Goal: Task Accomplishment & Management: Use online tool/utility

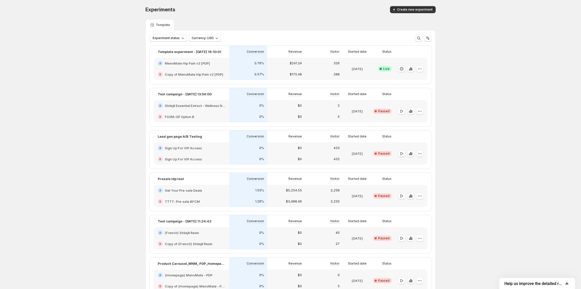
click at [225, 62] on div "A MenoMate Hip Pain v2 [PDP]" at bounding box center [191, 63] width 67 height 5
click at [413, 71] on icon "button" at bounding box center [410, 68] width 5 height 5
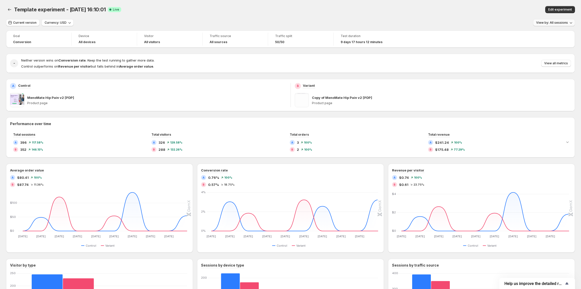
click at [549, 22] on span "View by: All sessions" at bounding box center [552, 23] width 32 height 4
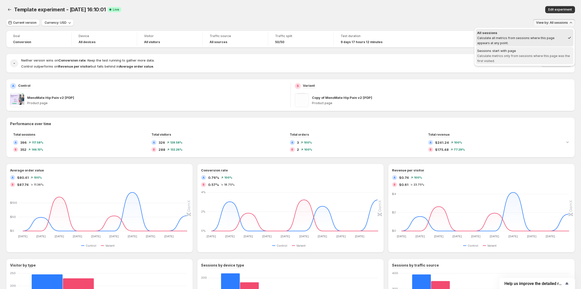
click at [504, 53] on span "Sessions start with page Calculate metrics only from sessions where this page w…" at bounding box center [524, 55] width 95 height 15
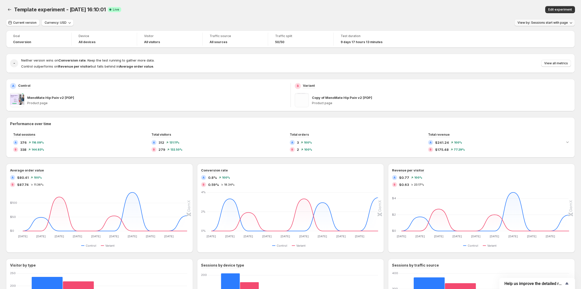
click at [526, 23] on span "View by: Sessions start with page" at bounding box center [542, 23] width 50 height 4
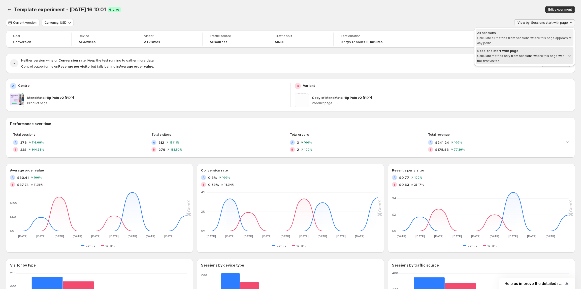
click at [512, 38] on span "Calculate all metrics from sessions where this page appears at any point." at bounding box center [524, 40] width 94 height 9
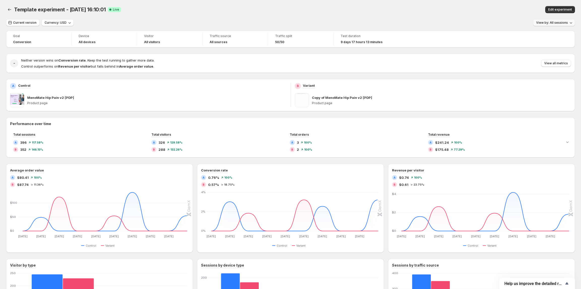
click at [555, 24] on span "View by: All sessions" at bounding box center [552, 23] width 32 height 4
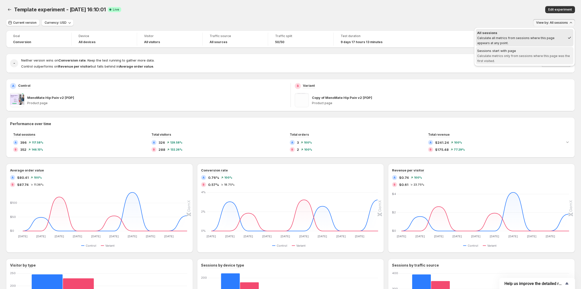
click at [527, 56] on span "Calculate metrics only from sessions where this page was the first visited." at bounding box center [523, 58] width 93 height 9
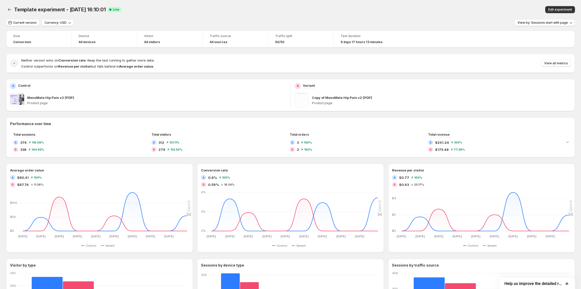
click at [527, 22] on div "Template experiment - Sep 22, 16:10:01. This page is ready Template experiment …" at bounding box center [290, 192] width 581 height 384
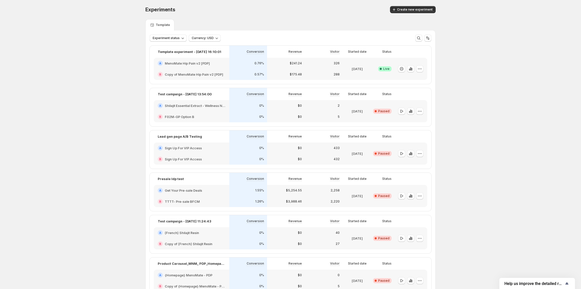
click at [315, 76] on div "288" at bounding box center [324, 74] width 32 height 5
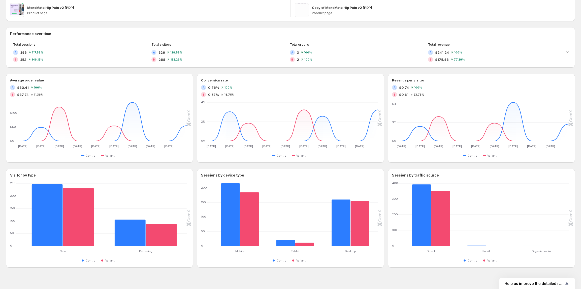
scroll to position [96, 0]
